Goal: Check status: Check status

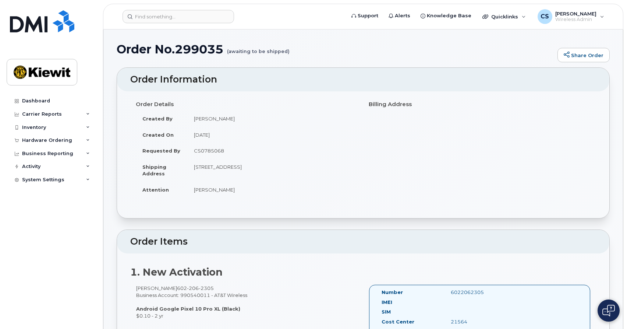
scroll to position [323, 0]
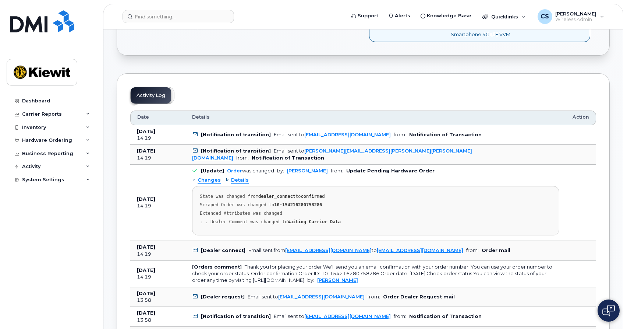
click at [323, 273] on div "Thank you for placing your order We'll send you an email confirmation with your…" at bounding box center [372, 273] width 360 height 19
drag, startPoint x: 324, startPoint y: 280, endPoint x: 254, endPoint y: 280, distance: 70.3
click at [254, 280] on div "Thank you for placing your order We'll send you an email confirmation with your…" at bounding box center [372, 273] width 360 height 19
copy div "https://www.att.com/myorders"
drag, startPoint x: 329, startPoint y: 203, endPoint x: 277, endPoint y: 205, distance: 51.6
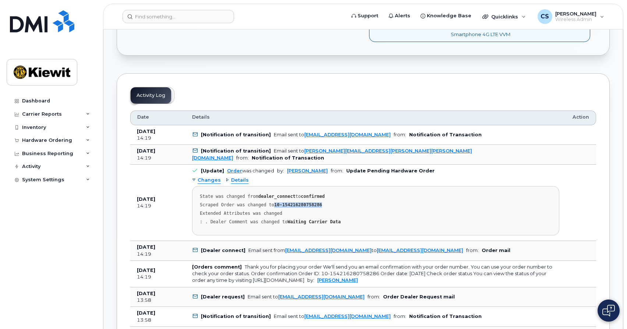
click at [277, 205] on div "Scraped Order was changed to 10-154216280758286" at bounding box center [376, 205] width 352 height 6
copy strong "10-154216280758286"
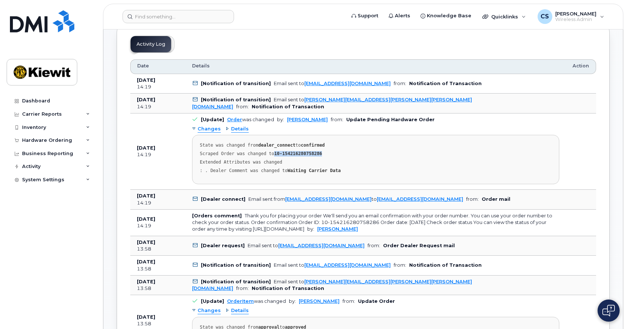
scroll to position [377, 0]
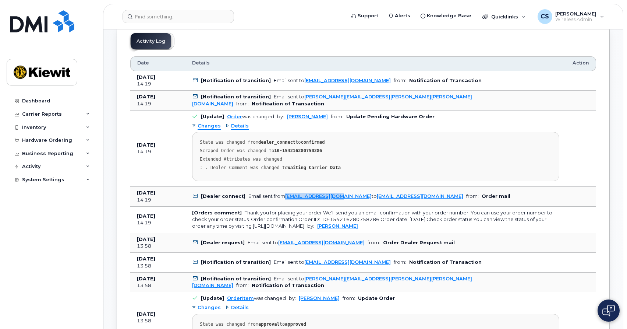
drag, startPoint x: 342, startPoint y: 197, endPoint x: 283, endPoint y: 196, distance: 58.9
click at [283, 196] on div "Email sent from jhelwagen@dminc.com to mobilitysupport@dminc.com" at bounding box center [355, 196] width 215 height 6
copy div "jhelwagen@dminc.com"
drag, startPoint x: 421, startPoint y: 197, endPoint x: 349, endPoint y: 193, distance: 72.2
click at [349, 193] on td "[Dealer connect] Email sent from jhelwagen@dminc.com to mobilitysupport@dminc.c…" at bounding box center [375, 197] width 381 height 20
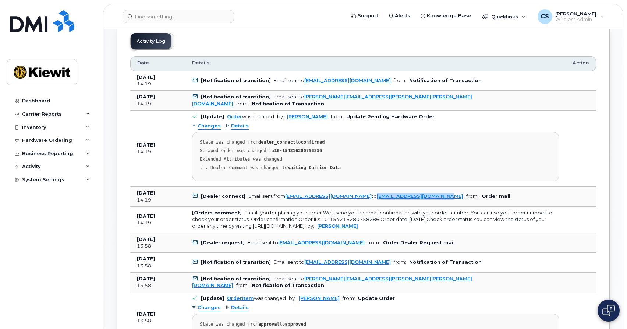
copy link "[EMAIL_ADDRESS][DOMAIN_NAME]"
click at [47, 144] on div "Hardware Ordering" at bounding box center [51, 140] width 89 height 13
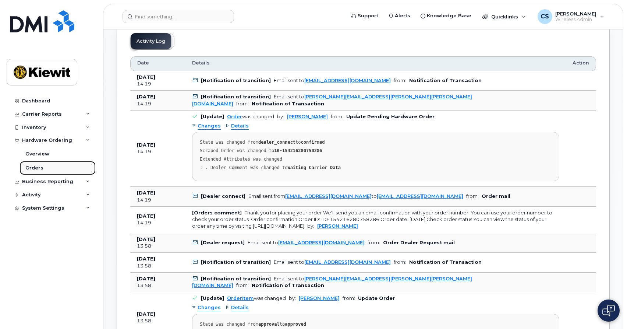
click at [40, 166] on div "Orders" at bounding box center [34, 167] width 18 height 7
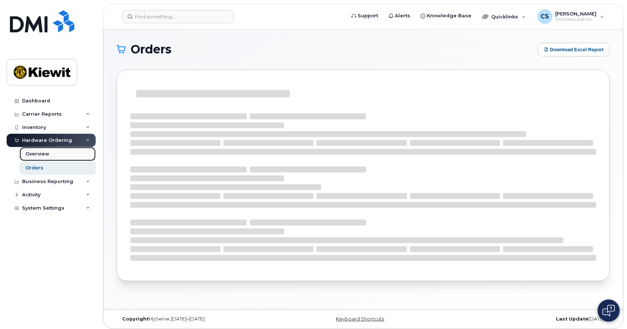
click at [29, 156] on div "Overview" at bounding box center [37, 154] width 24 height 7
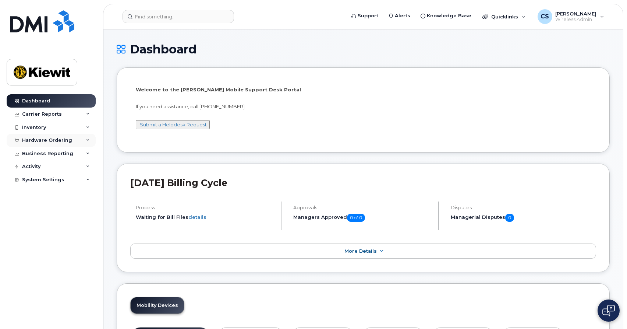
click at [64, 138] on div "Hardware Ordering" at bounding box center [47, 140] width 50 height 6
click at [50, 167] on link "Orders" at bounding box center [58, 168] width 76 height 14
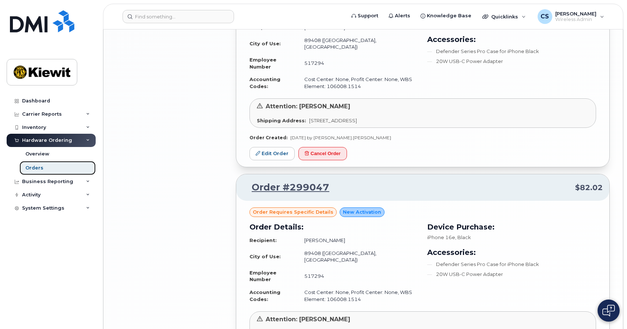
scroll to position [1518, 0]
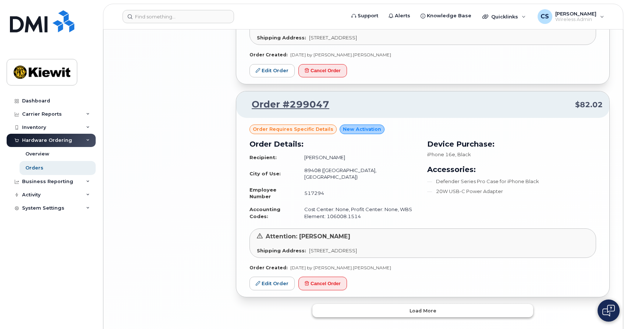
click at [420, 304] on button "Load more" at bounding box center [422, 310] width 221 height 13
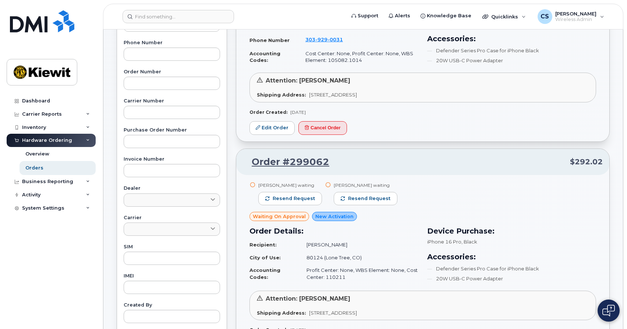
scroll to position [0, 0]
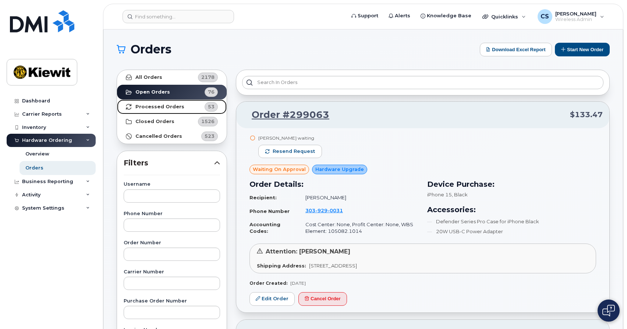
click at [159, 108] on strong "Processed Orders" at bounding box center [159, 107] width 49 height 6
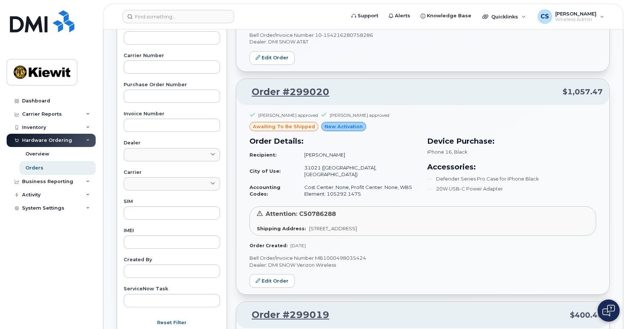
scroll to position [216, 0]
click at [291, 92] on link "Order #299020" at bounding box center [286, 91] width 86 height 13
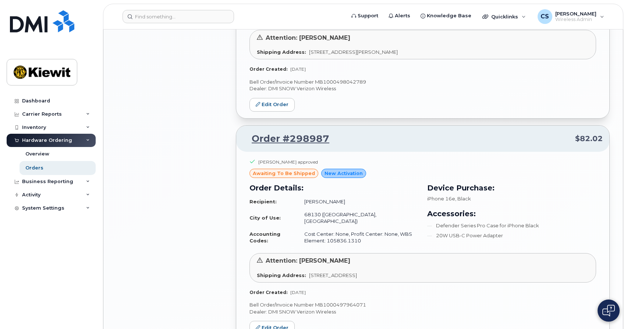
scroll to position [1166, 0]
click at [297, 131] on link "Order #298987" at bounding box center [286, 137] width 86 height 13
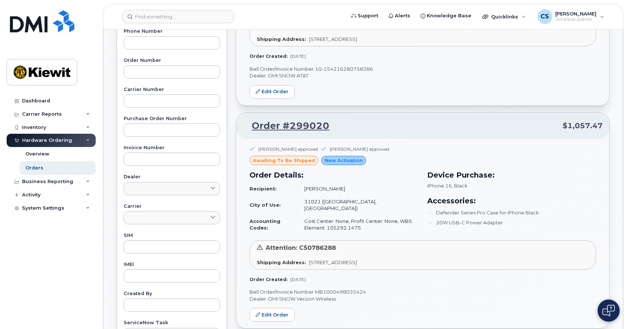
scroll to position [0, 0]
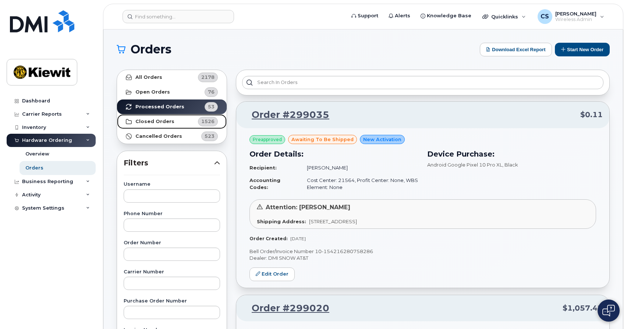
click at [160, 123] on strong "Closed Orders" at bounding box center [154, 121] width 39 height 6
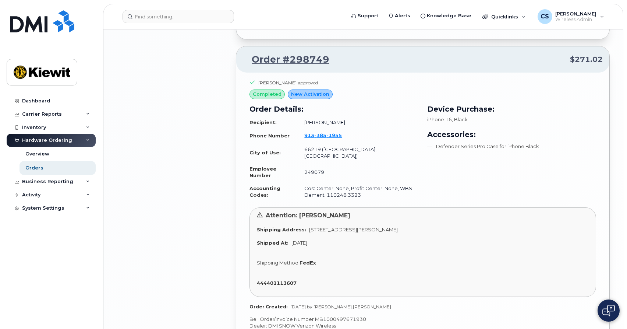
scroll to position [1584, 0]
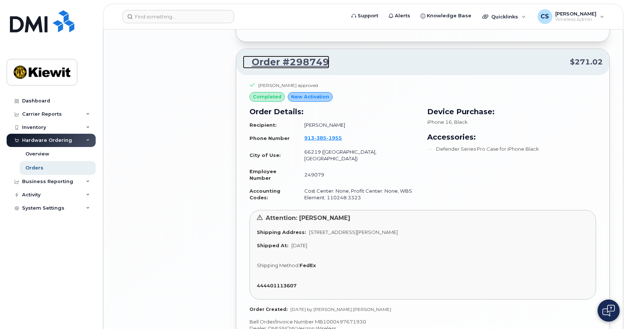
click at [281, 56] on link "Order #298749" at bounding box center [286, 62] width 86 height 13
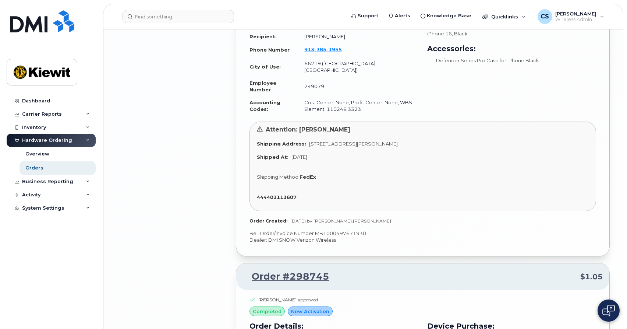
scroll to position [1914, 0]
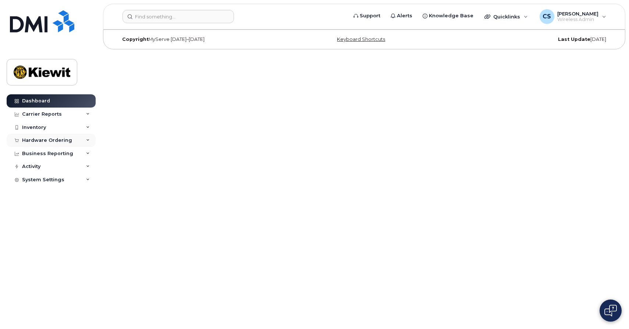
click at [53, 138] on div "Hardware Ordering" at bounding box center [47, 140] width 50 height 6
click at [46, 164] on link "Orders" at bounding box center [58, 168] width 76 height 14
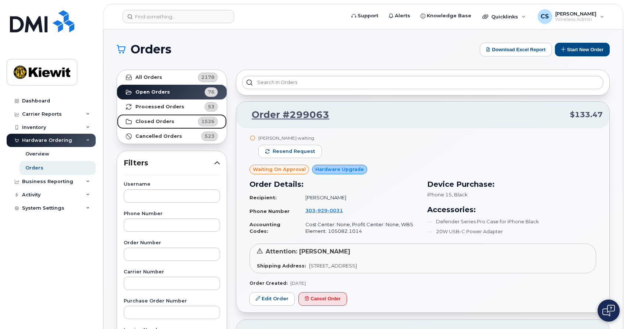
click at [165, 123] on strong "Closed Orders" at bounding box center [154, 121] width 39 height 6
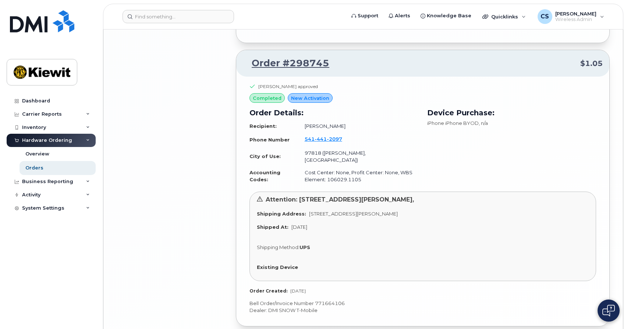
scroll to position [1914, 0]
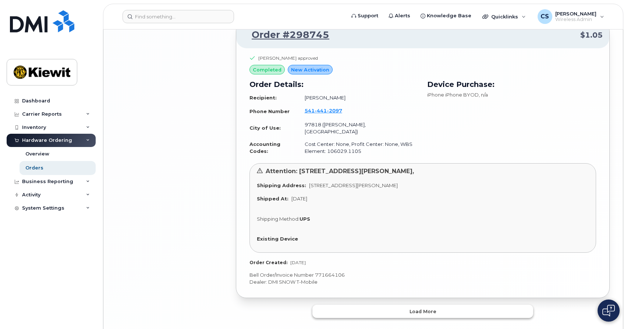
click at [406, 304] on button "Load more" at bounding box center [422, 310] width 221 height 13
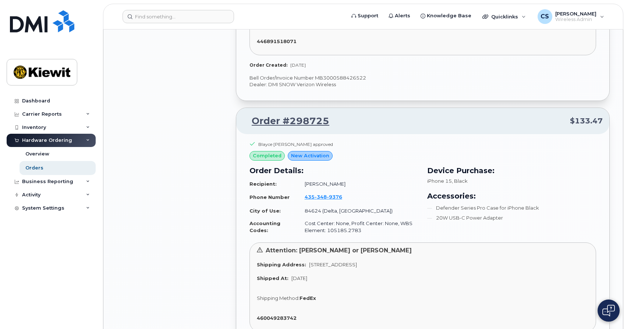
scroll to position [2383, 0]
click at [280, 115] on link "Order #298725" at bounding box center [286, 121] width 86 height 13
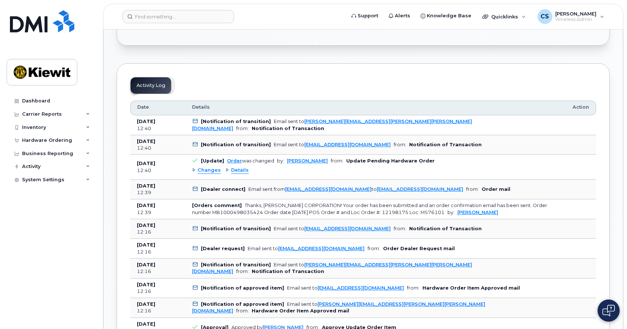
scroll to position [358, 0]
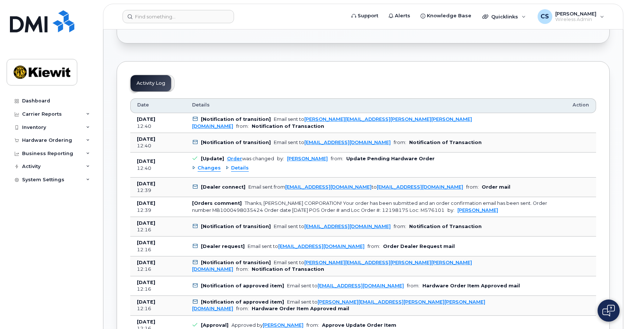
click at [237, 169] on span "Details" at bounding box center [240, 167] width 18 height 7
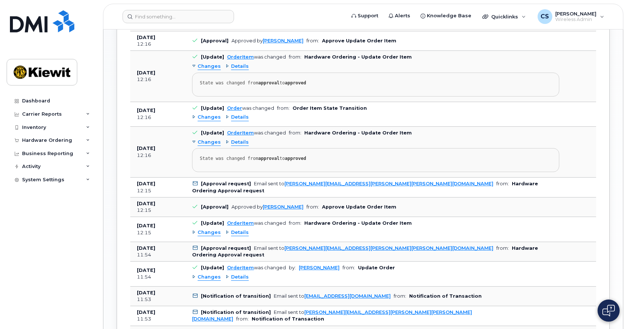
scroll to position [739, 0]
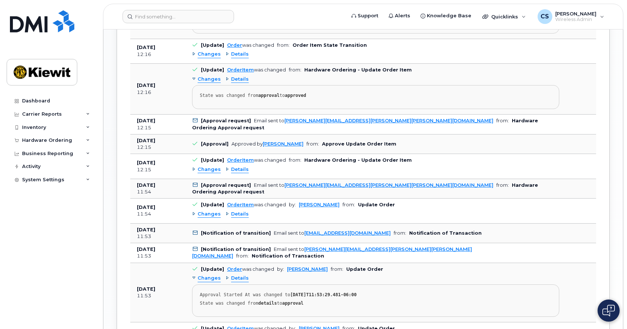
click at [244, 173] on span "Details" at bounding box center [240, 169] width 18 height 7
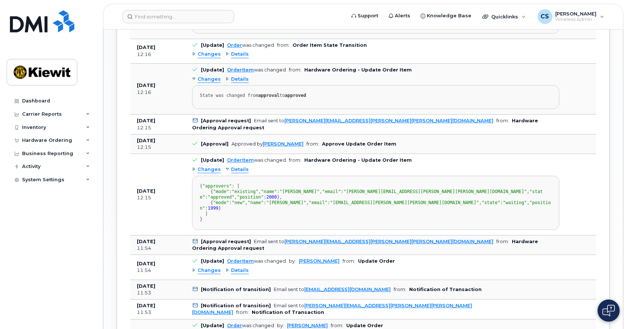
click at [244, 173] on span "Details" at bounding box center [240, 169] width 18 height 7
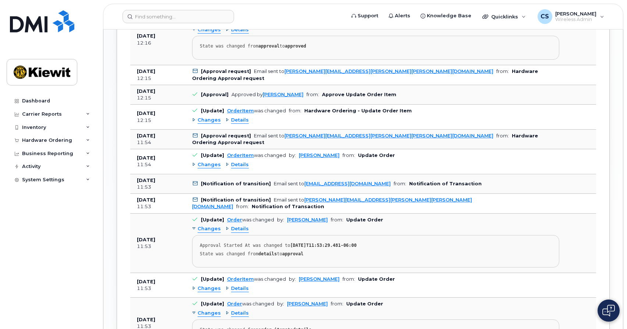
scroll to position [790, 0]
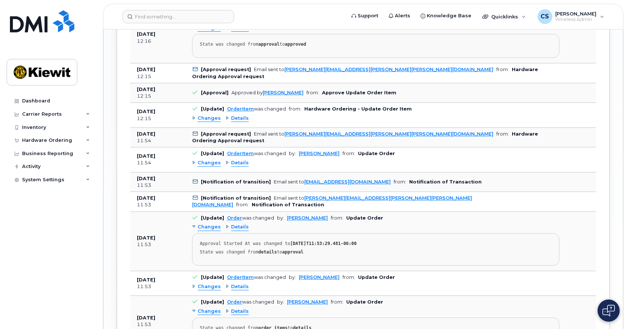
click at [244, 169] on div "Changes Details" at bounding box center [375, 163] width 367 height 12
click at [242, 166] on span "Details" at bounding box center [240, 162] width 18 height 7
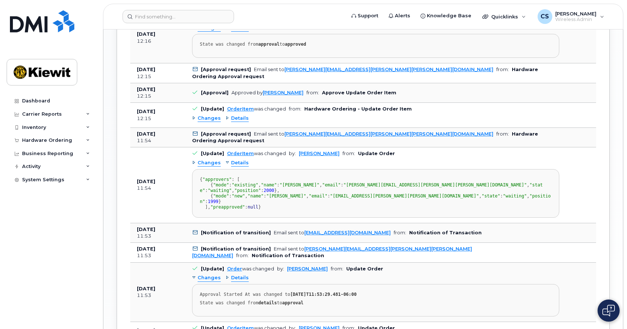
click at [242, 166] on span "Details" at bounding box center [240, 162] width 18 height 7
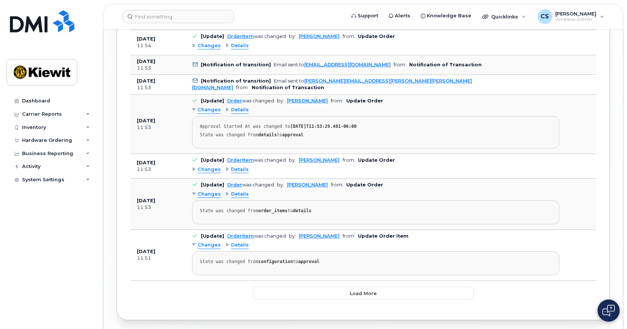
scroll to position [963, 0]
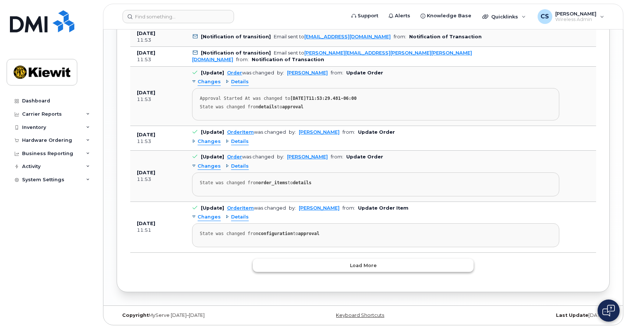
click at [381, 268] on button "Load more" at bounding box center [363, 264] width 221 height 13
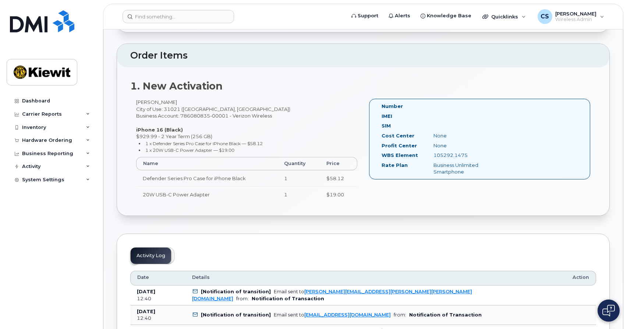
scroll to position [0, 0]
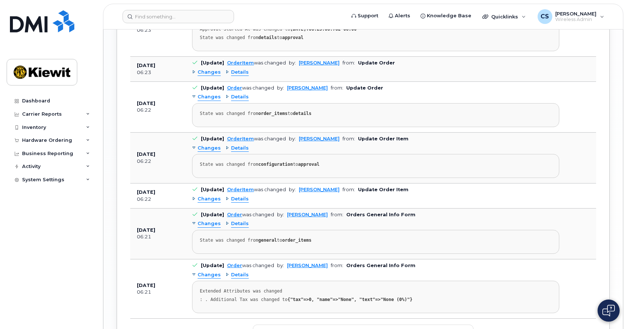
scroll to position [1018, 0]
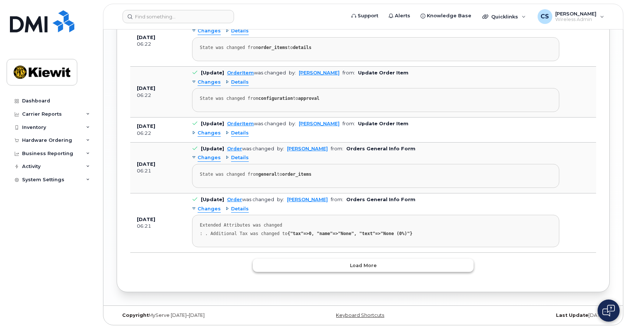
click at [317, 264] on button "Load more" at bounding box center [363, 264] width 221 height 13
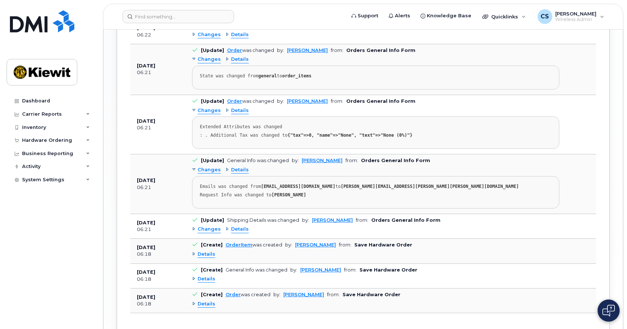
scroll to position [1116, 0]
click at [242, 230] on span "Details" at bounding box center [240, 228] width 18 height 7
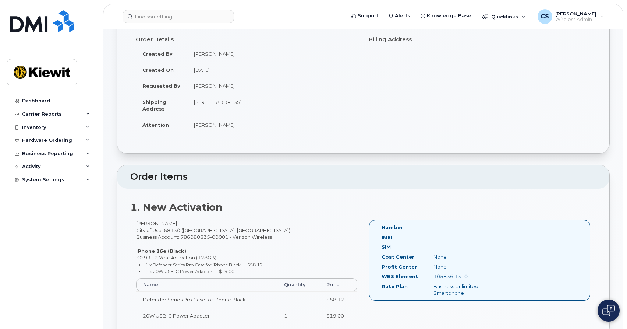
scroll to position [39, 0]
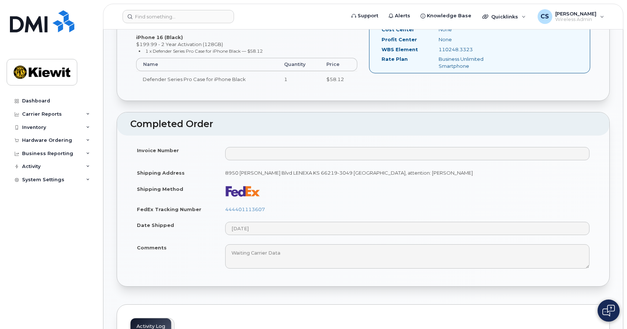
scroll to position [276, 0]
click at [245, 208] on link "444401113607" at bounding box center [245, 209] width 40 height 6
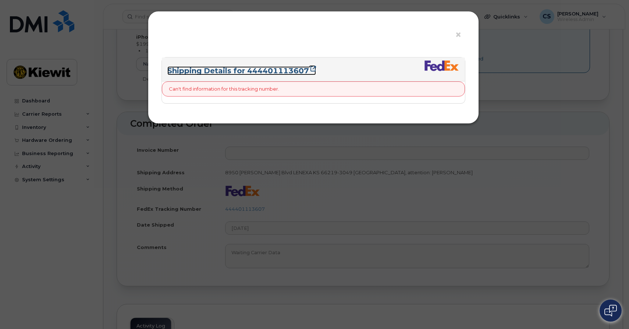
click at [249, 71] on link "Shipping Details for 444401113607" at bounding box center [241, 70] width 149 height 9
click at [459, 39] on span "×" at bounding box center [458, 35] width 7 height 14
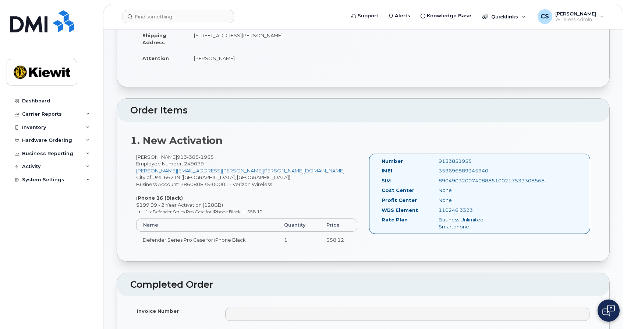
scroll to position [3, 0]
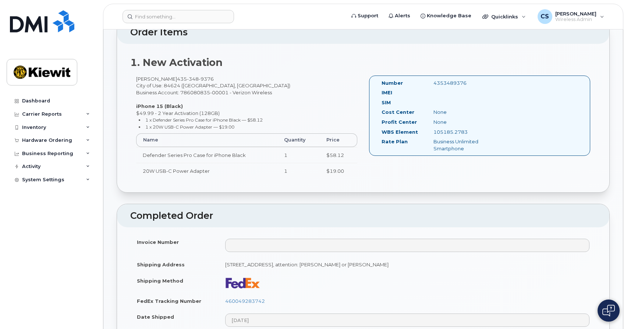
scroll to position [194, 0]
click at [259, 300] on link "460049283742" at bounding box center [245, 300] width 40 height 6
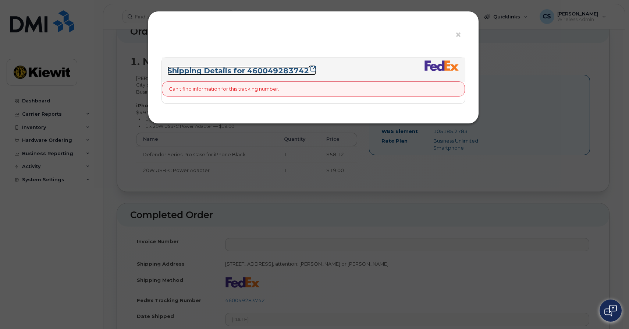
click at [295, 72] on link "Shipping Details for 460049283742" at bounding box center [241, 70] width 149 height 9
click at [460, 37] on span "×" at bounding box center [458, 35] width 7 height 14
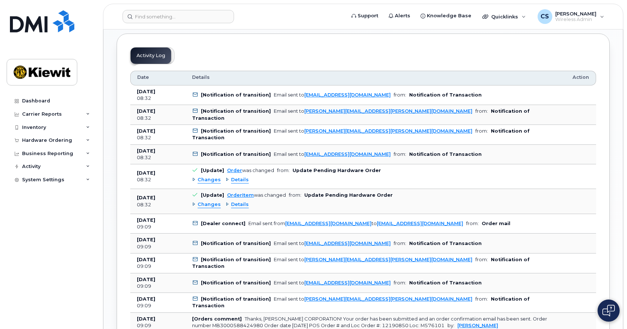
scroll to position [567, 0]
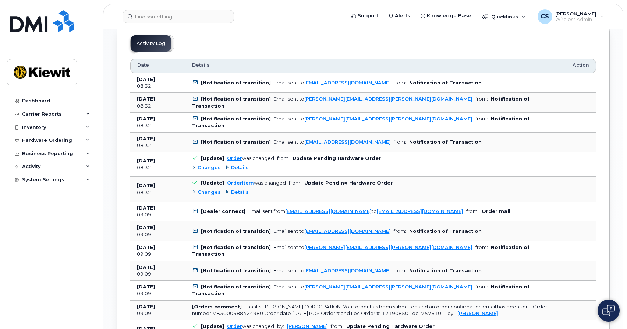
click at [237, 167] on span "Details" at bounding box center [240, 167] width 18 height 7
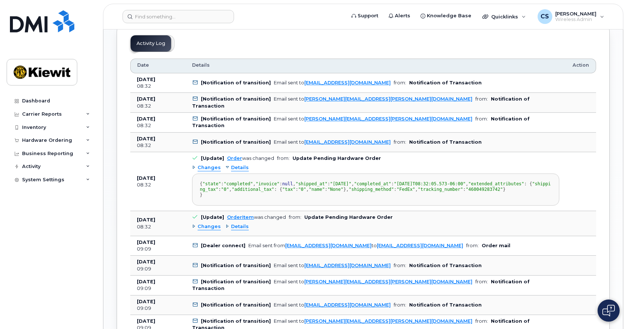
click at [237, 167] on span "Details" at bounding box center [240, 167] width 18 height 7
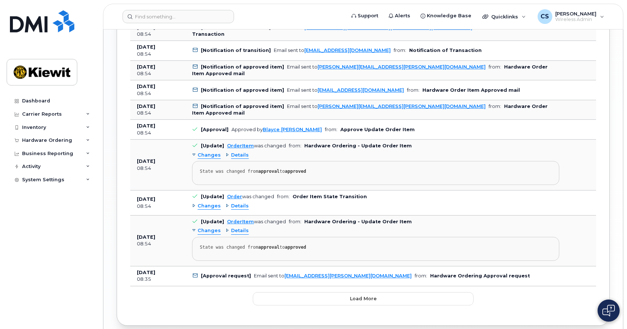
scroll to position [964, 0]
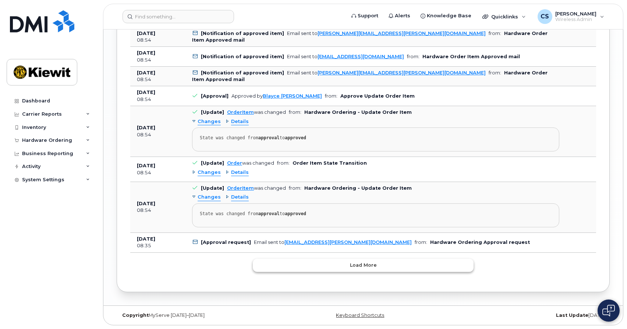
click at [330, 269] on button "Load more" at bounding box center [363, 264] width 221 height 13
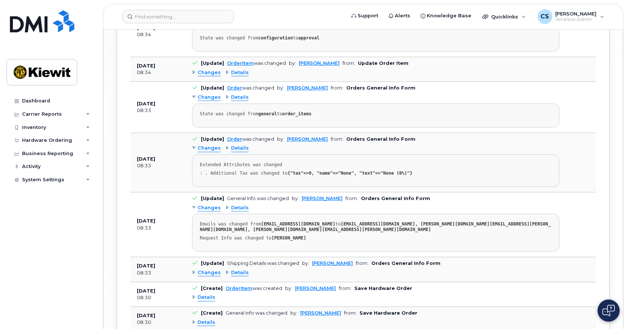
scroll to position [1554, 0]
